Goal: Task Accomplishment & Management: Complete application form

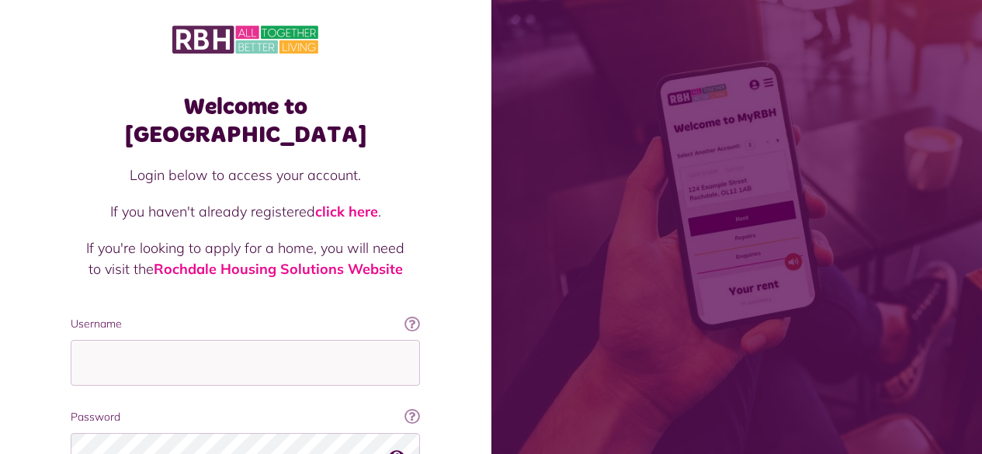
scroll to position [82, 0]
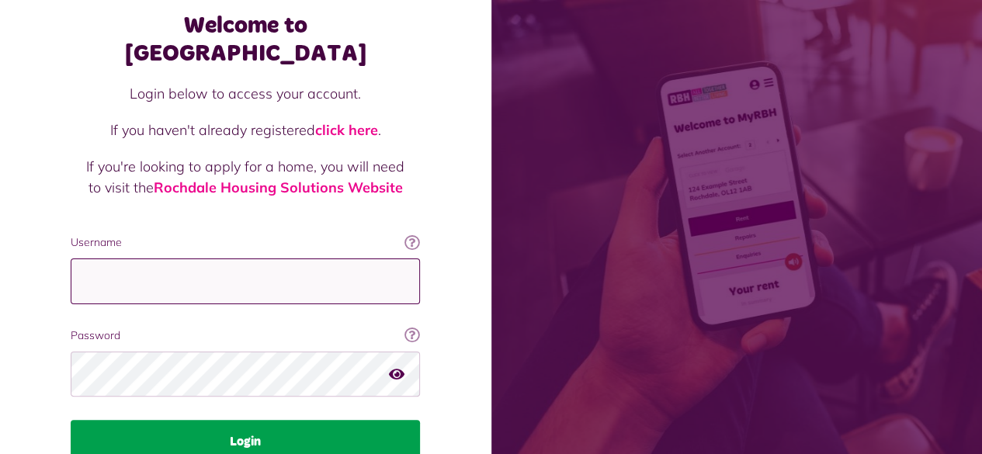
type input "**********"
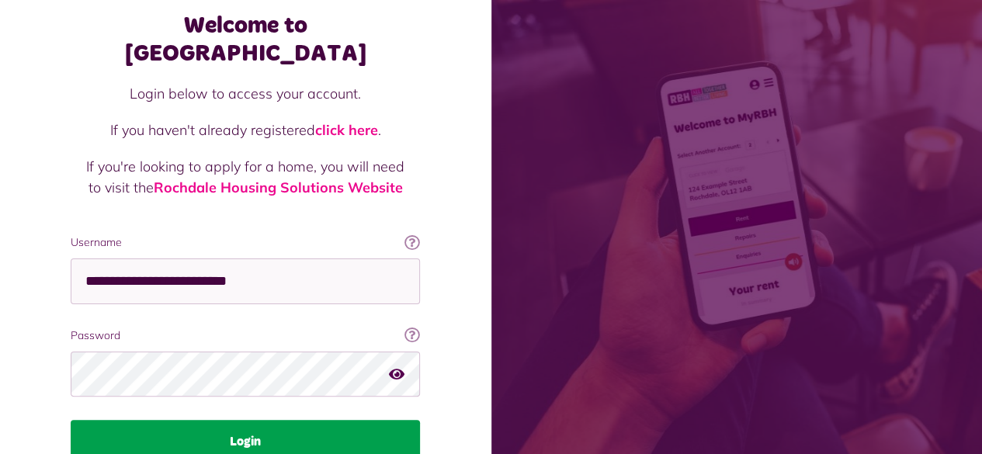
click at [189, 420] on button "Login" at bounding box center [245, 441] width 349 height 43
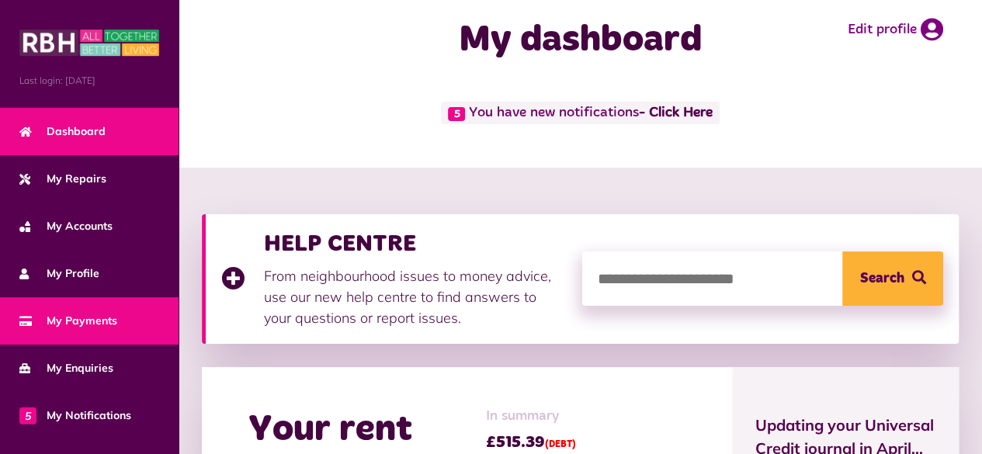
scroll to position [20, 0]
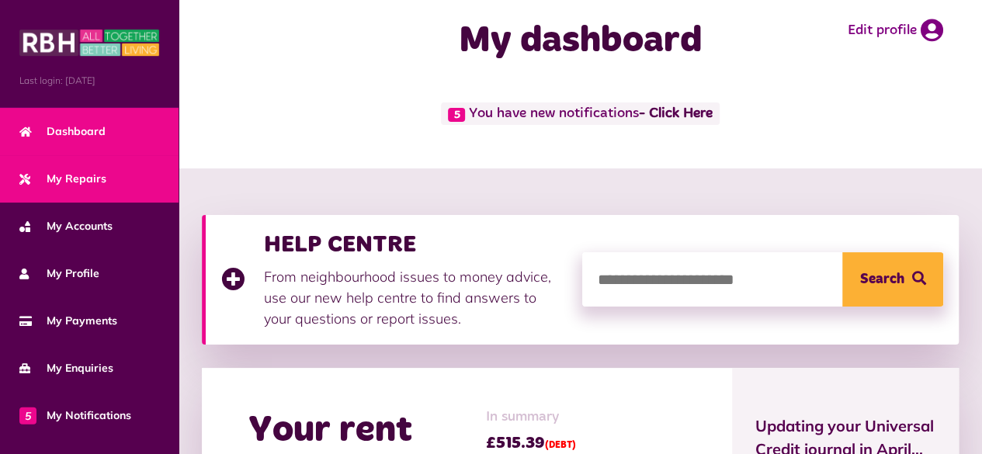
click at [59, 179] on span "My Repairs" at bounding box center [62, 179] width 87 height 16
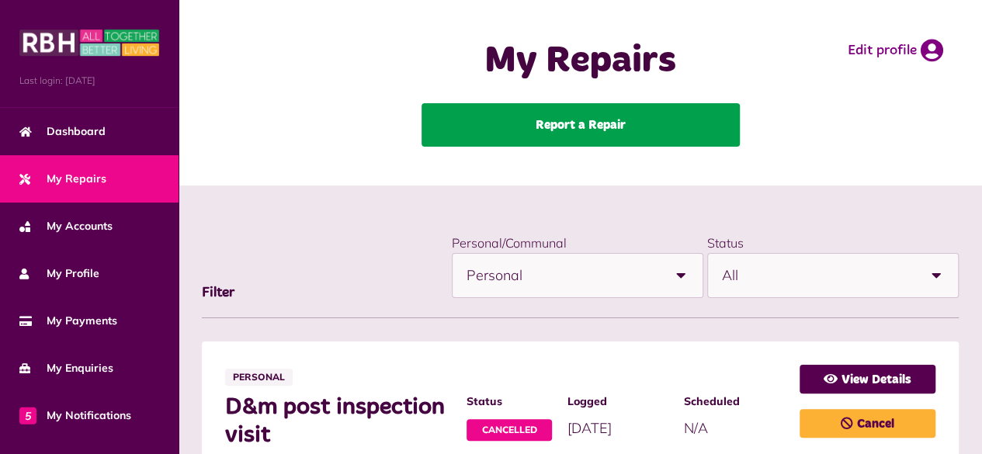
click at [555, 128] on link "Report a Repair" at bounding box center [581, 124] width 318 height 43
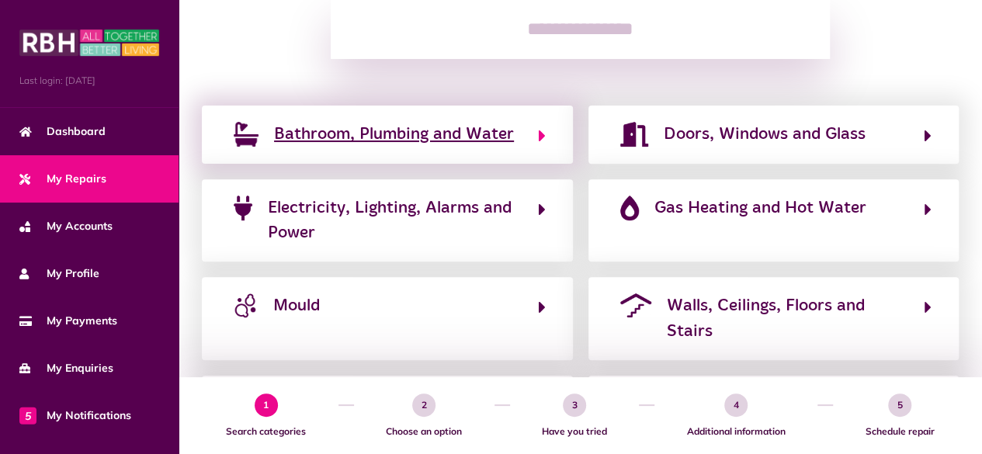
scroll to position [227, 0]
click at [341, 142] on span "Bathroom, Plumbing and Water" at bounding box center [394, 133] width 240 height 25
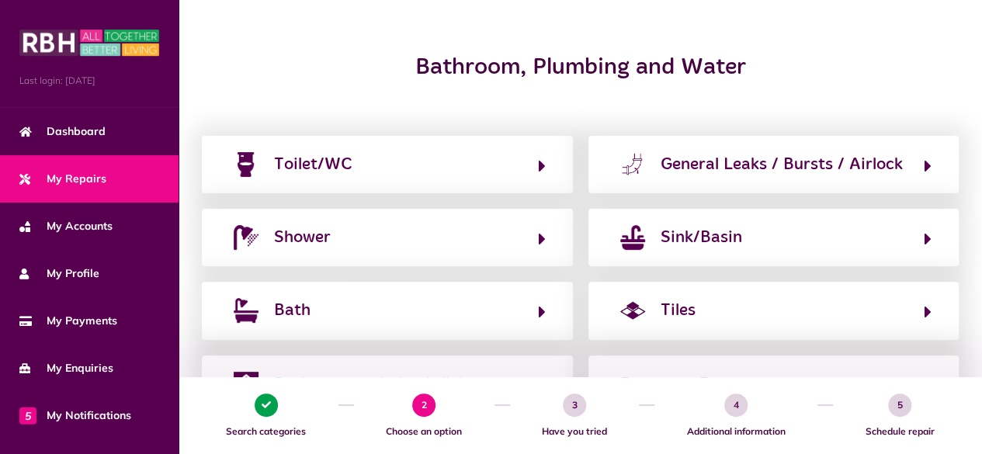
scroll to position [157, 0]
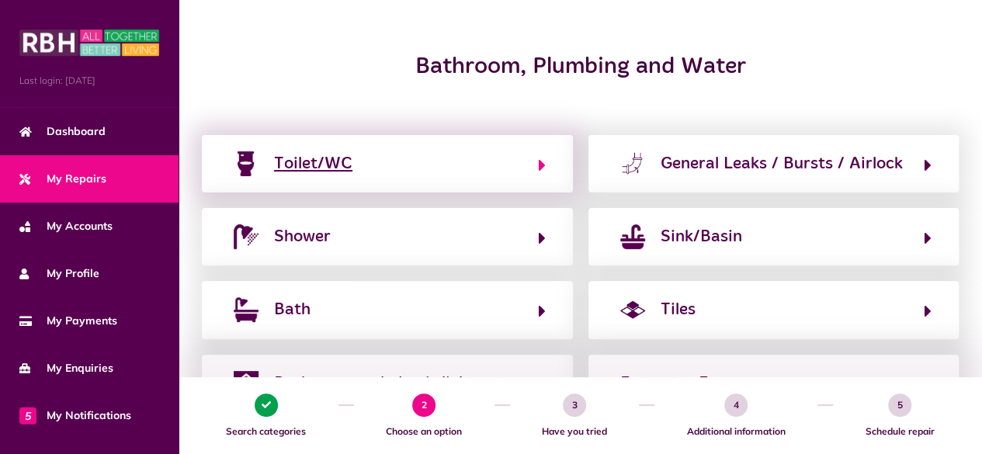
click at [308, 155] on div "Toilet/WC" at bounding box center [313, 163] width 78 height 25
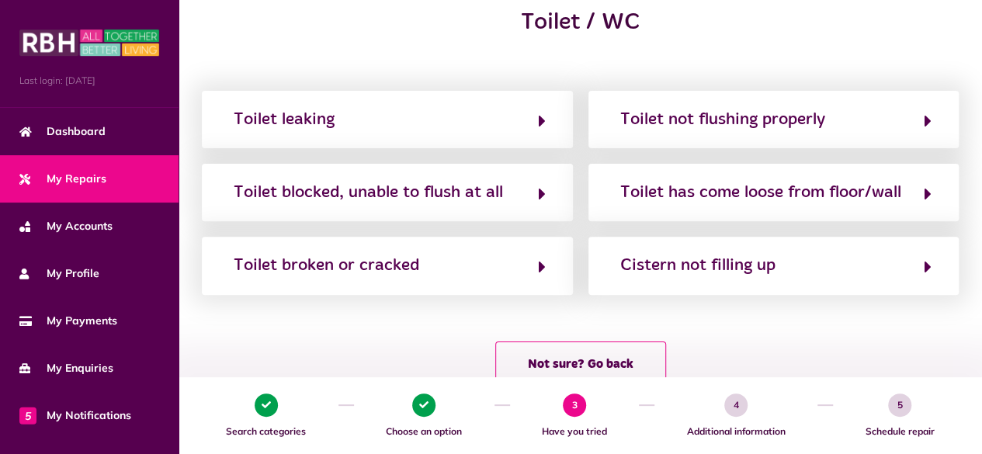
scroll to position [249, 0]
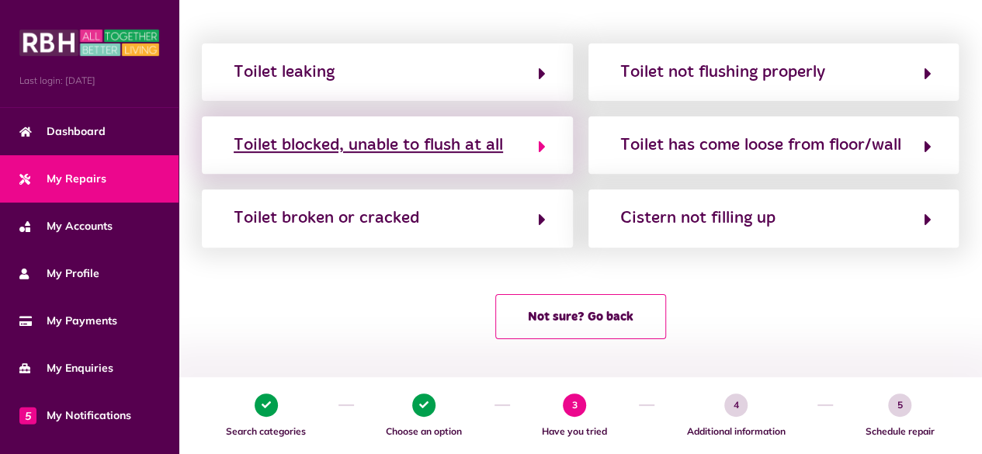
click at [283, 148] on div "Toilet blocked, unable to flush at all" at bounding box center [368, 145] width 269 height 25
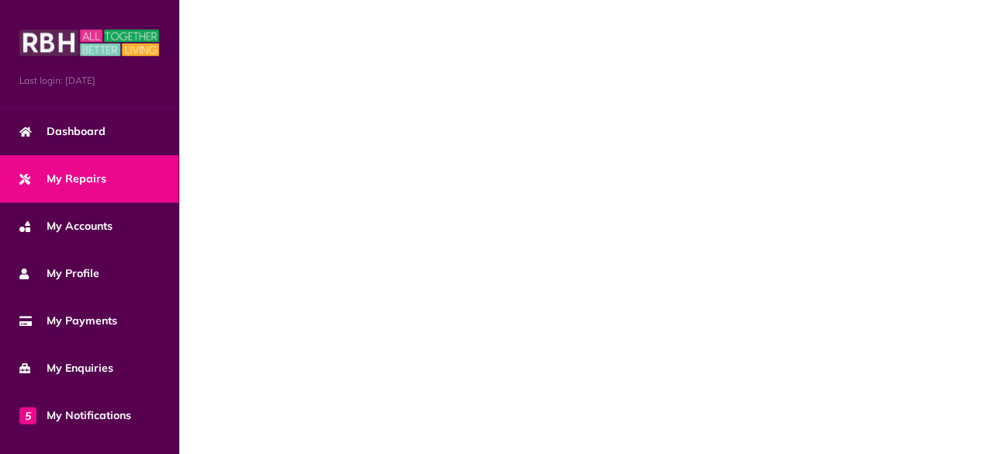
scroll to position [0, 0]
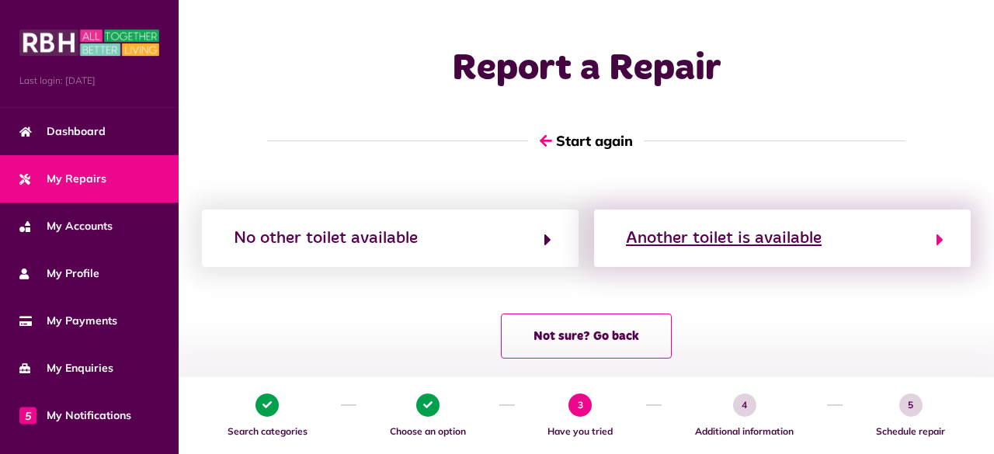
click at [669, 248] on div "Another toilet is available" at bounding box center [724, 238] width 196 height 25
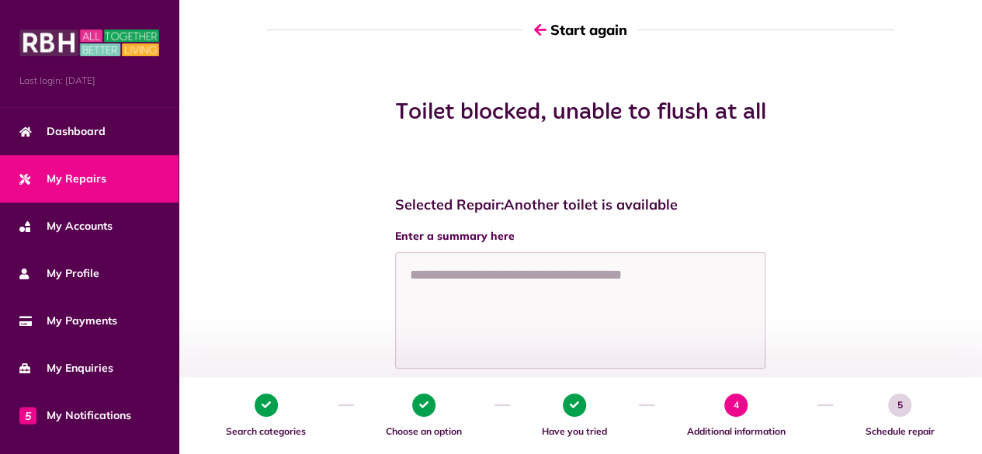
scroll to position [109, 0]
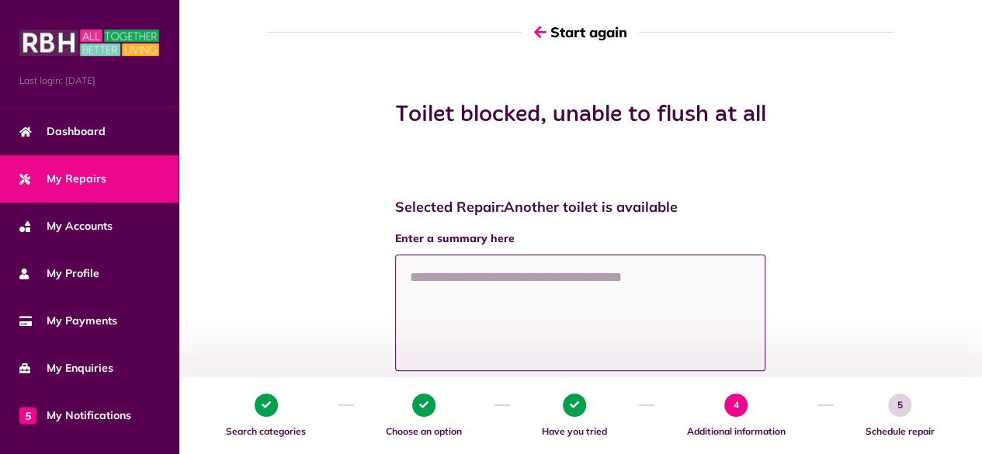
click at [620, 288] on textarea at bounding box center [580, 313] width 371 height 116
type textarea "*"
type textarea "******"
